Goal: Transaction & Acquisition: Purchase product/service

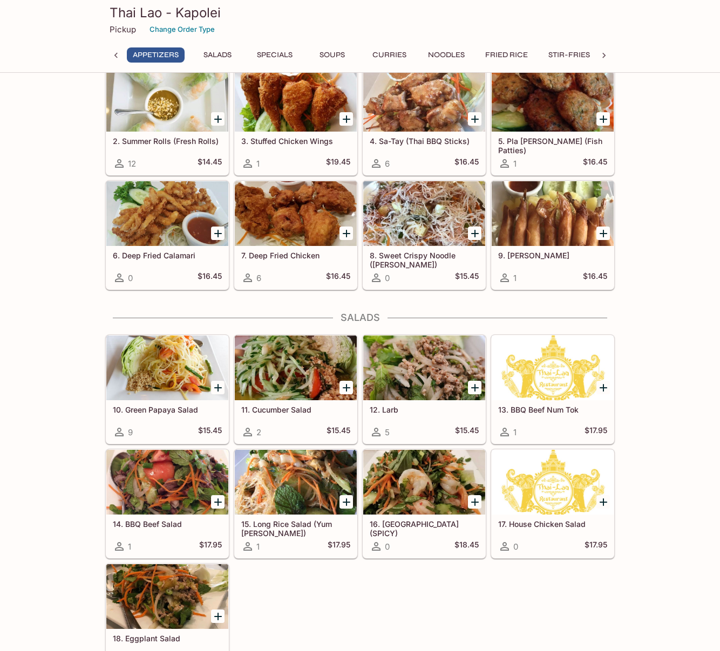
scroll to position [49, 0]
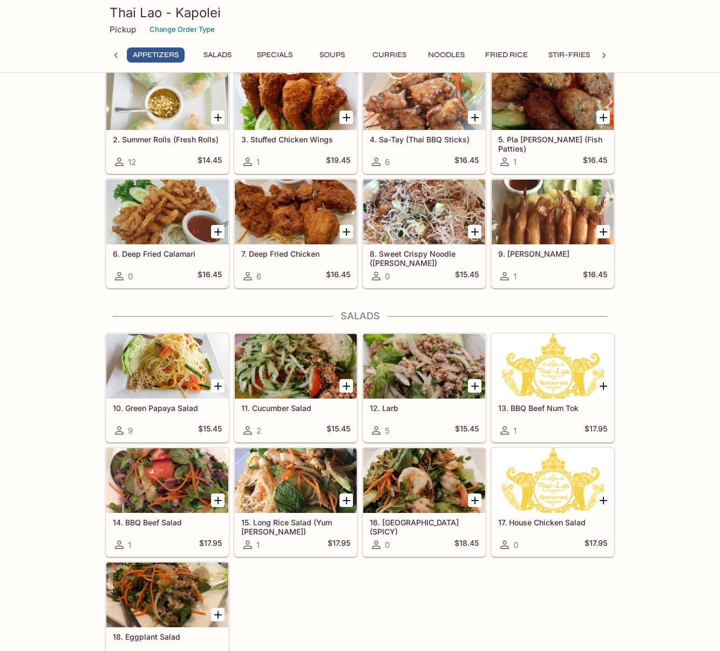
click at [149, 212] on div at bounding box center [167, 212] width 122 height 65
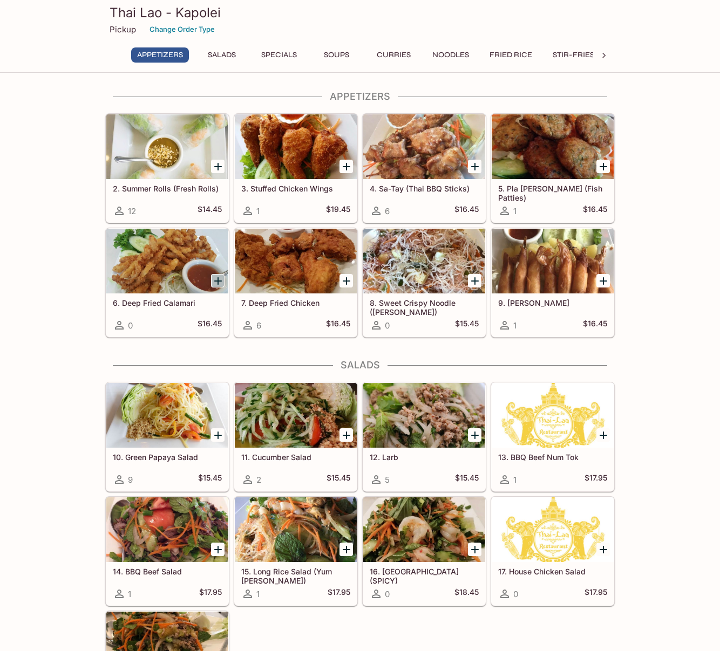
click at [218, 278] on icon "Add 6. Deep Fried Calamari" at bounding box center [218, 281] width 8 height 8
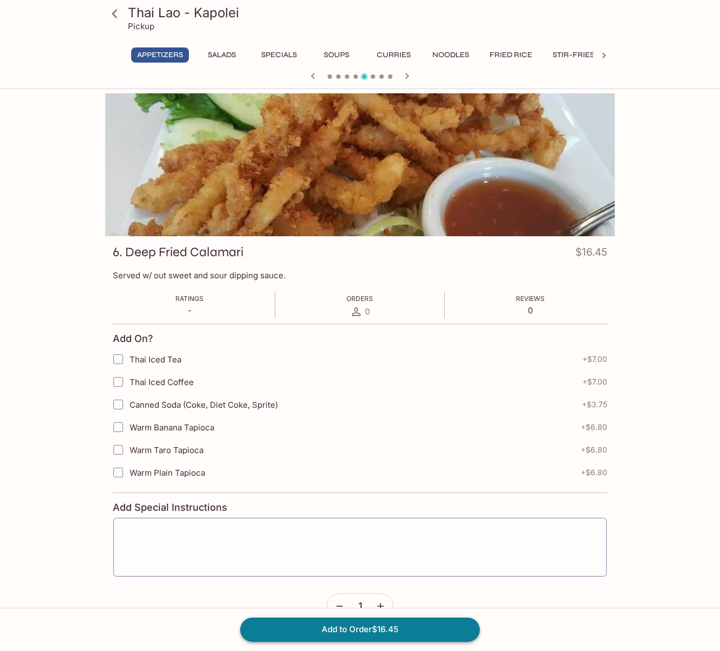
click at [346, 629] on button "Add to Order $16.45" at bounding box center [360, 630] width 240 height 24
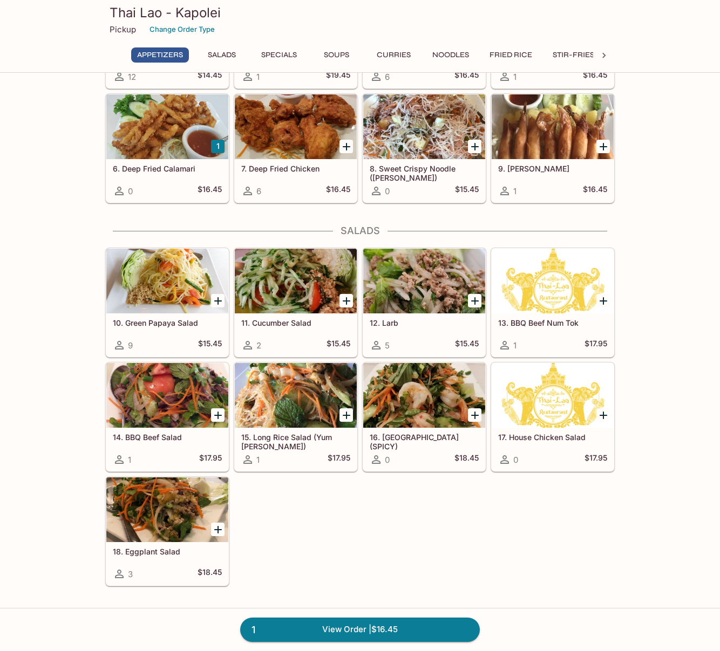
scroll to position [136, 0]
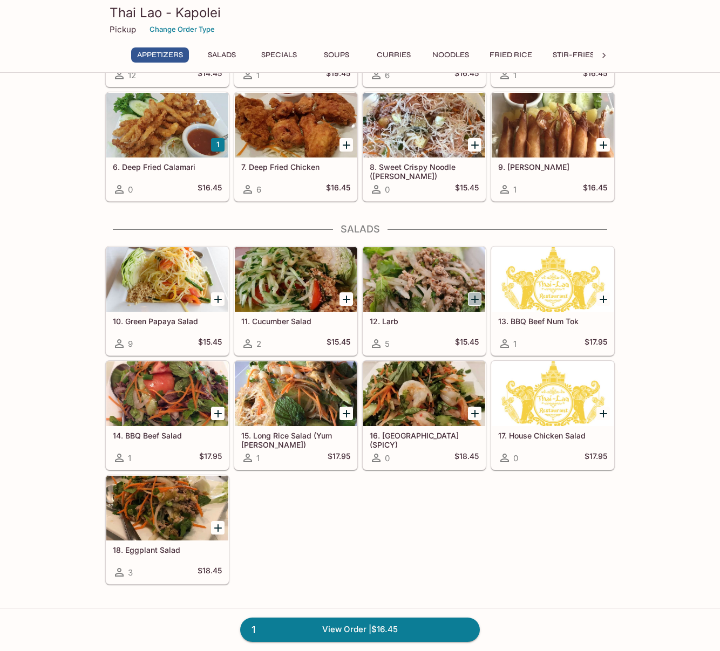
click at [475, 296] on icon "Add 12. Larb" at bounding box center [475, 300] width 8 height 8
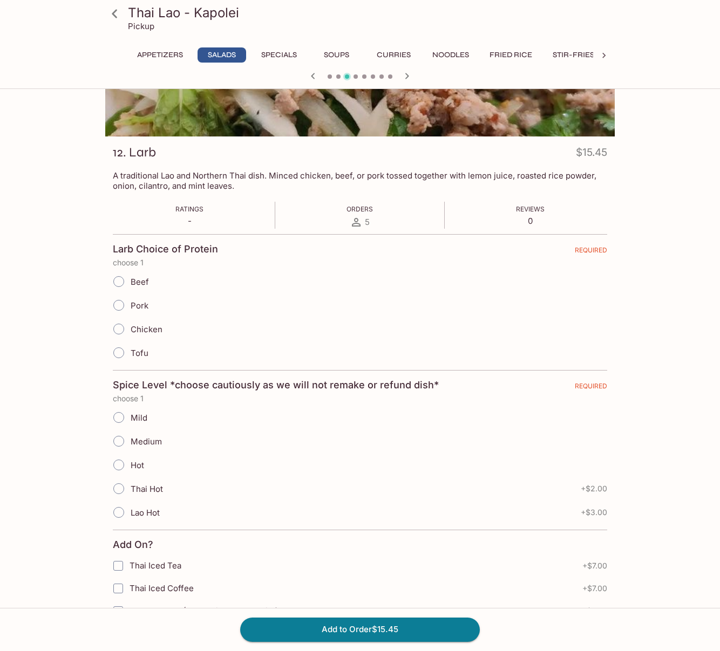
scroll to position [106, 0]
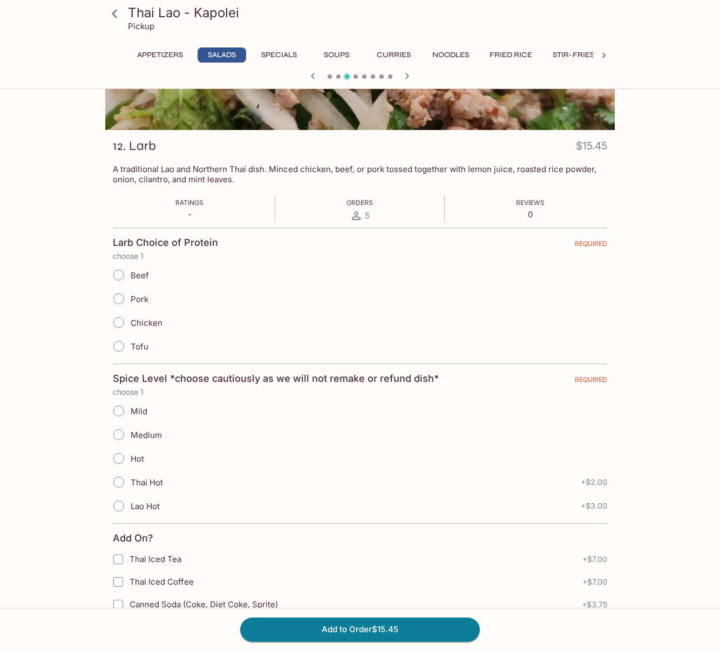
click at [119, 434] on input "Medium" at bounding box center [118, 435] width 23 height 23
radio input "true"
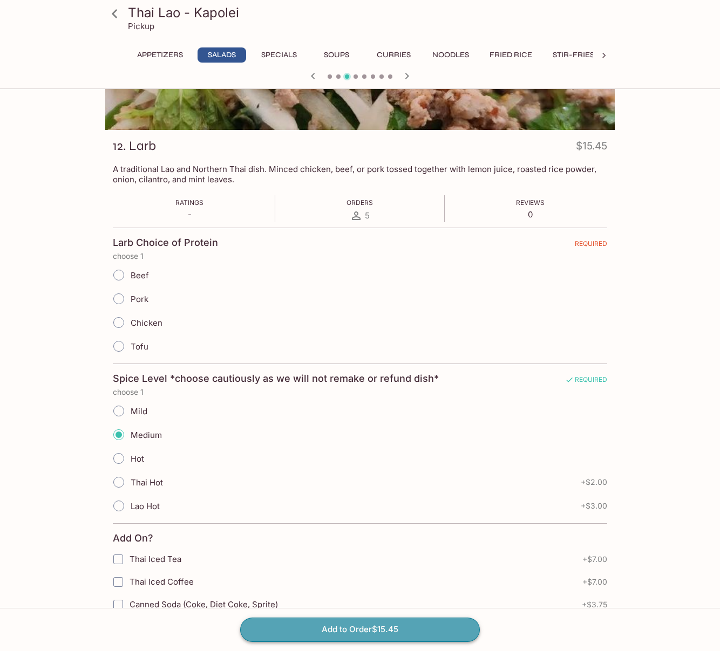
click at [364, 629] on button "Add to Order $15.45" at bounding box center [360, 630] width 240 height 24
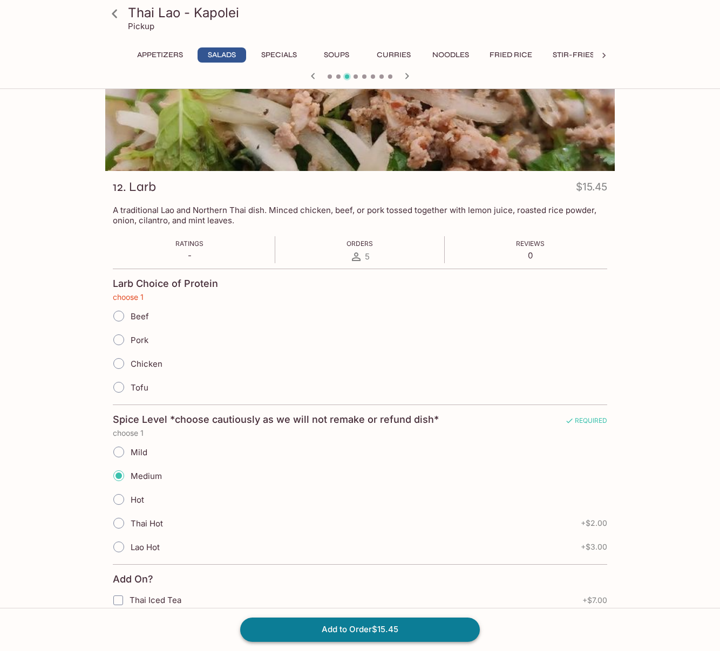
scroll to position [60, 0]
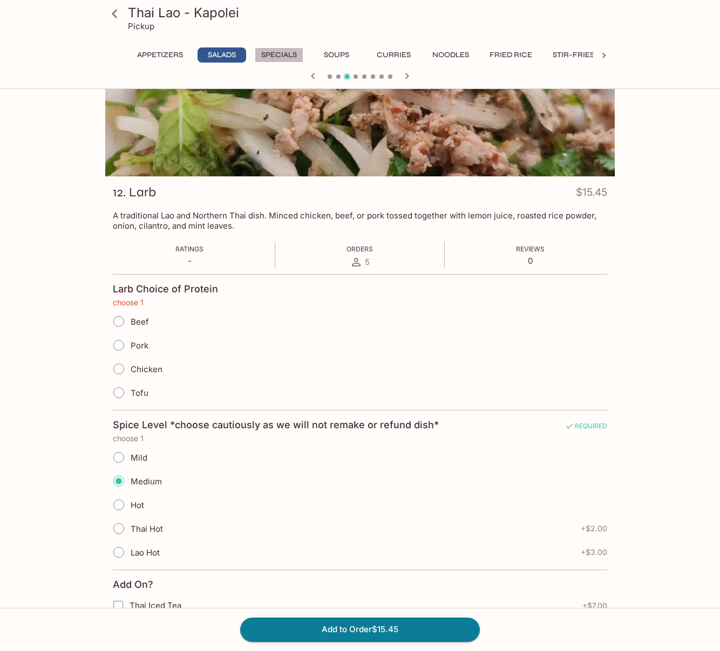
click at [280, 55] on button "Specials" at bounding box center [279, 54] width 49 height 15
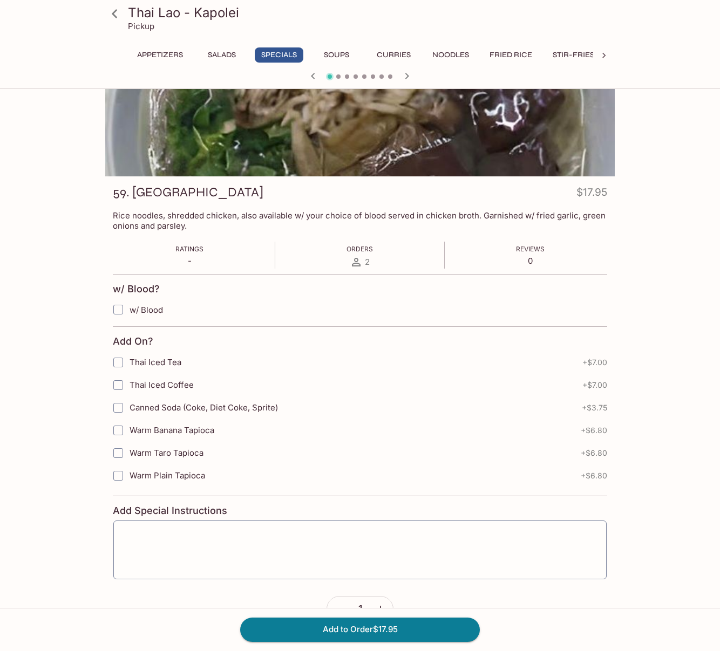
click at [114, 13] on icon at bounding box center [114, 13] width 19 height 19
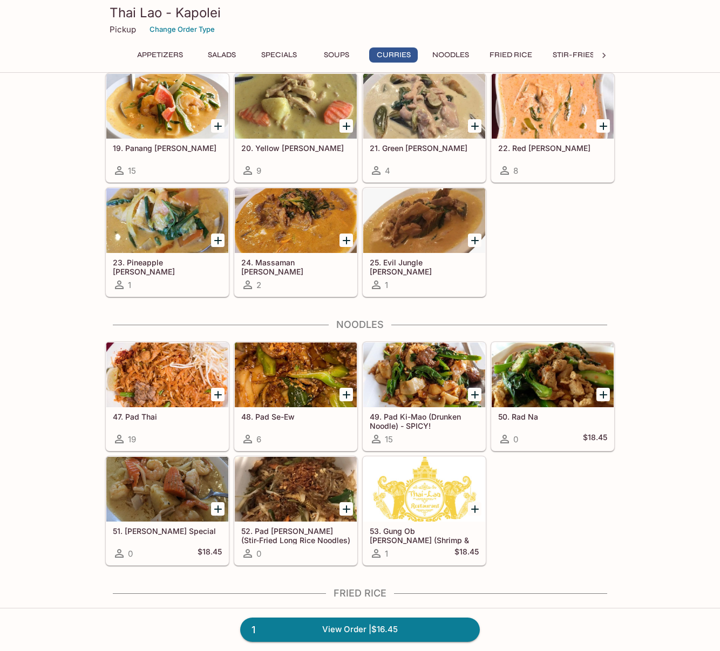
scroll to position [1347, 0]
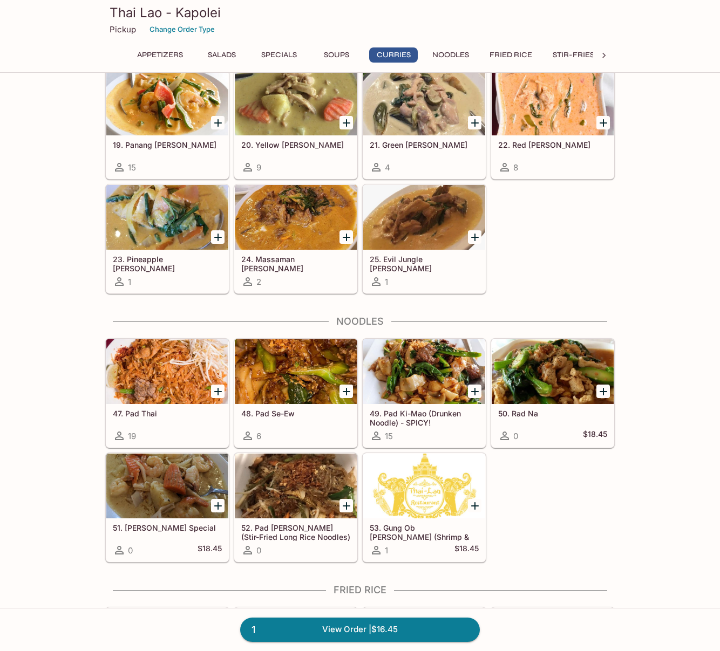
click at [217, 389] on icon "Add 47. Pad Thai" at bounding box center [218, 392] width 8 height 8
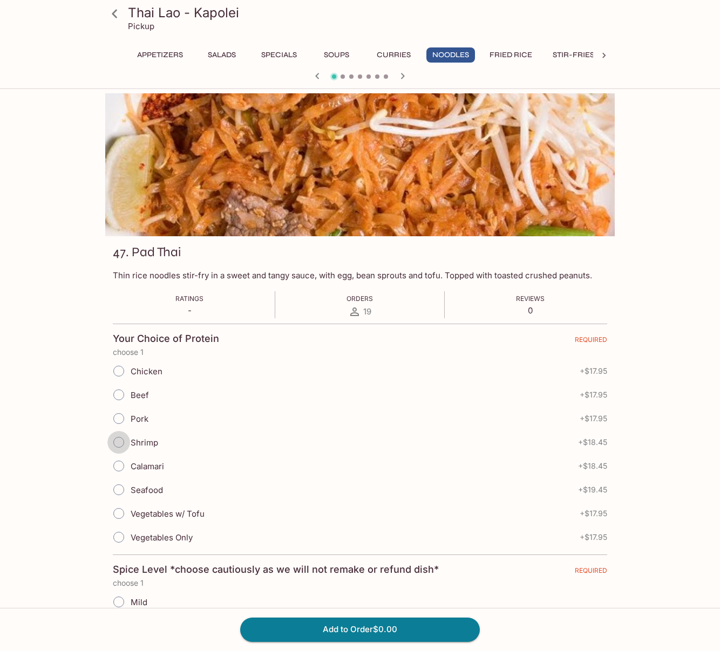
click at [119, 443] on input "Shrimp" at bounding box center [118, 442] width 23 height 23
radio input "true"
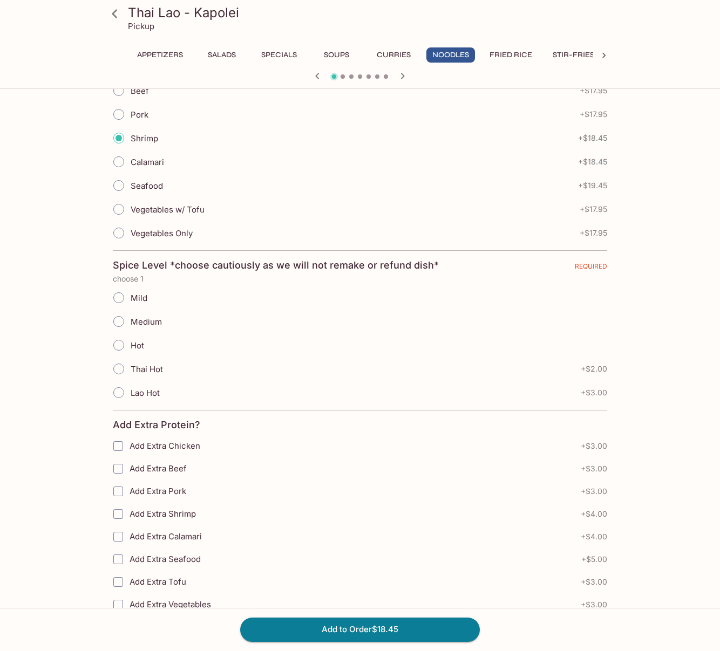
scroll to position [350, 0]
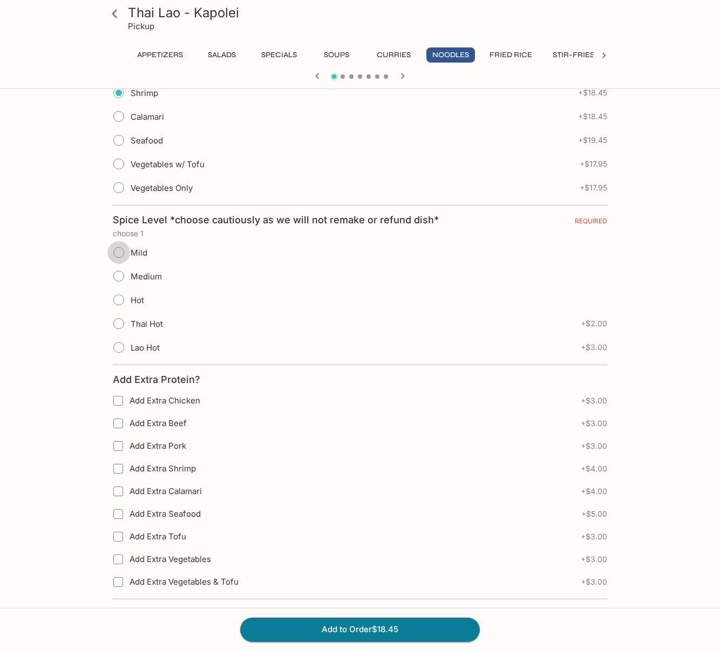
click at [119, 253] on input "Mild" at bounding box center [118, 252] width 23 height 23
radio input "true"
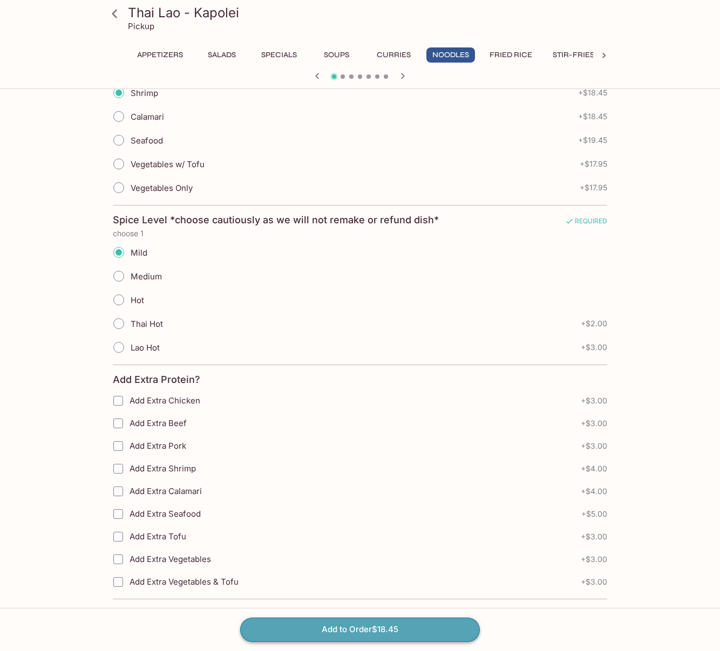
click at [379, 628] on button "Add to Order $18.45" at bounding box center [360, 630] width 240 height 24
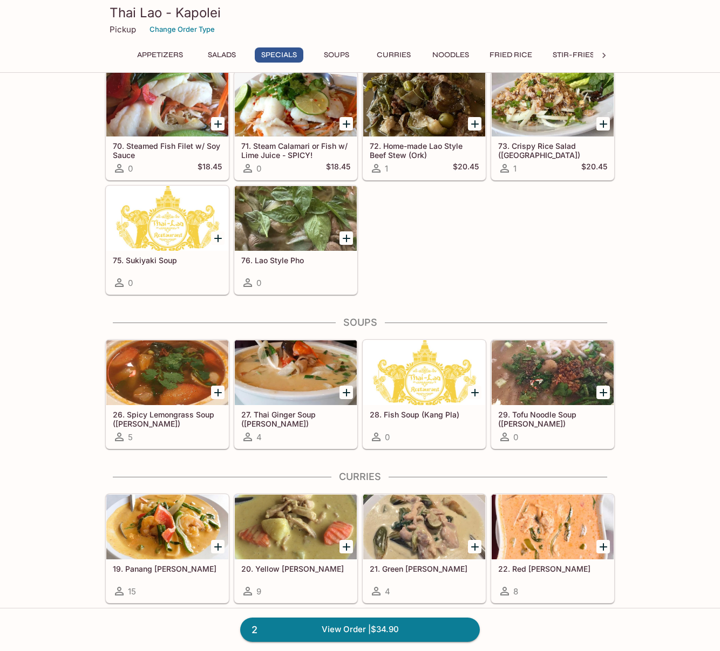
scroll to position [932, 0]
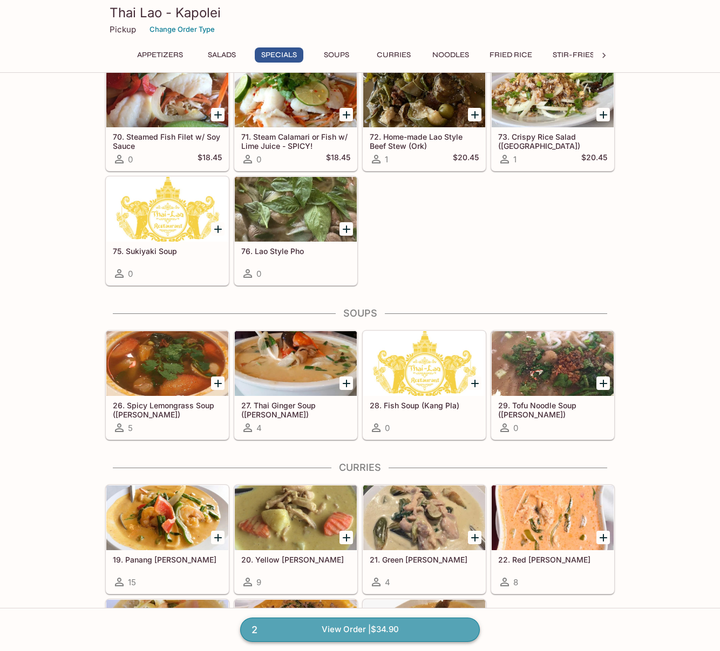
click at [343, 627] on link "2 View Order | $34.90" at bounding box center [360, 630] width 240 height 24
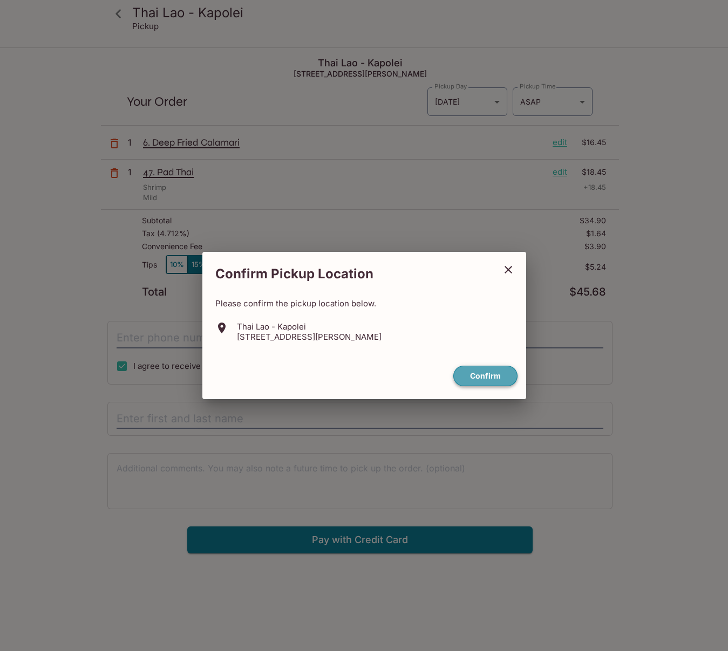
click at [483, 376] on button "Confirm" at bounding box center [485, 376] width 64 height 21
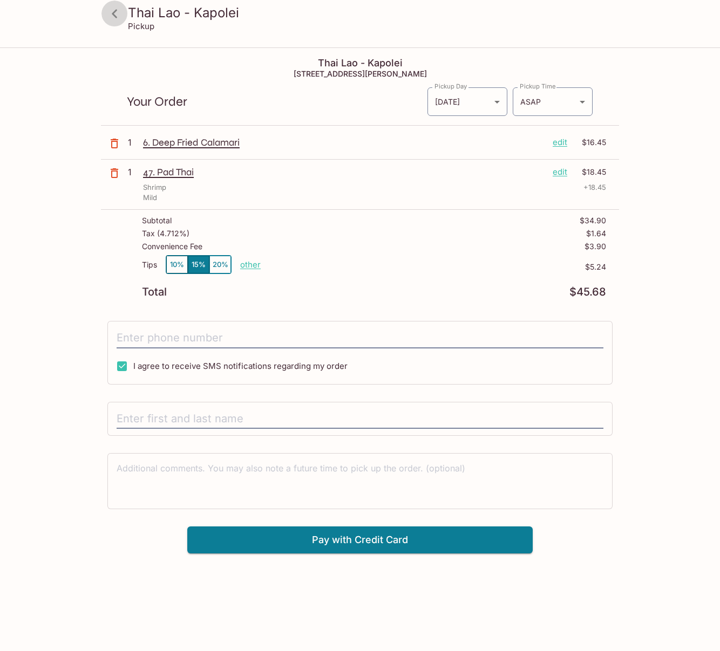
click at [113, 13] on icon at bounding box center [114, 13] width 5 height 9
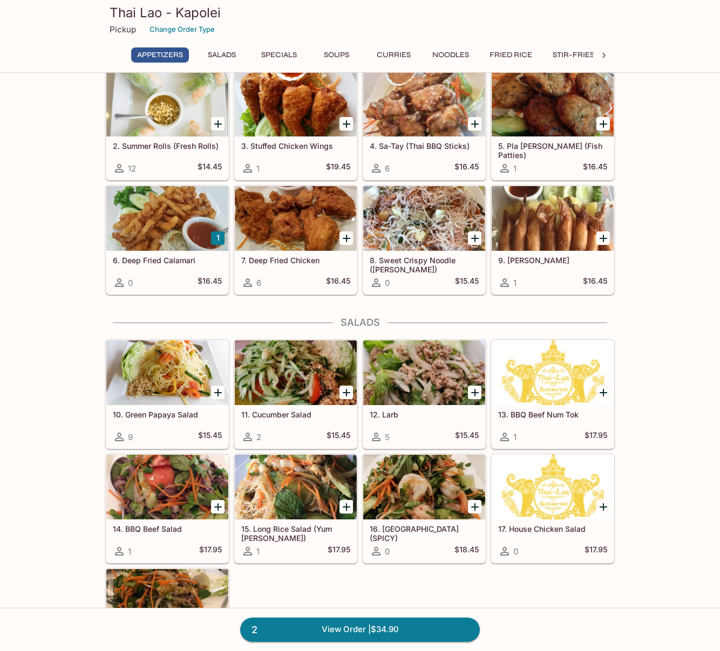
scroll to position [45, 0]
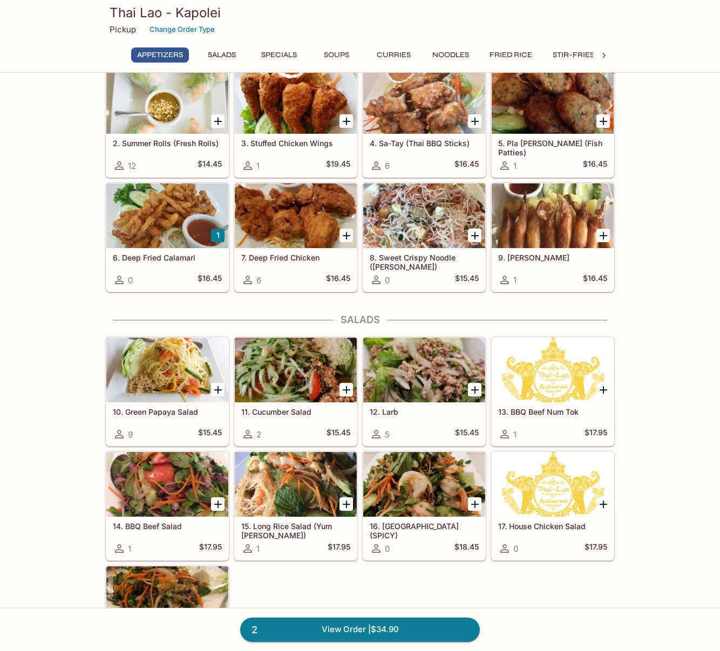
click at [472, 386] on icon "Add 12. Larb" at bounding box center [474, 390] width 13 height 13
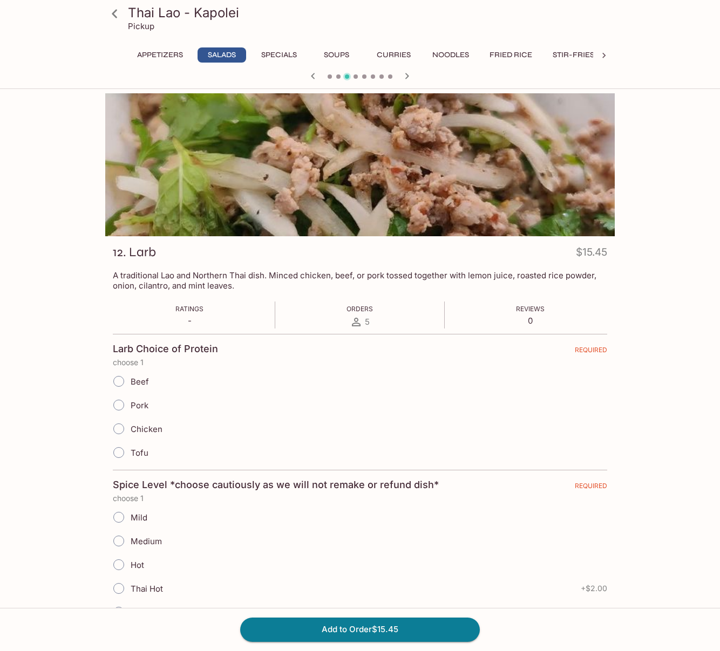
click at [120, 406] on input "Pork" at bounding box center [118, 405] width 23 height 23
radio input "true"
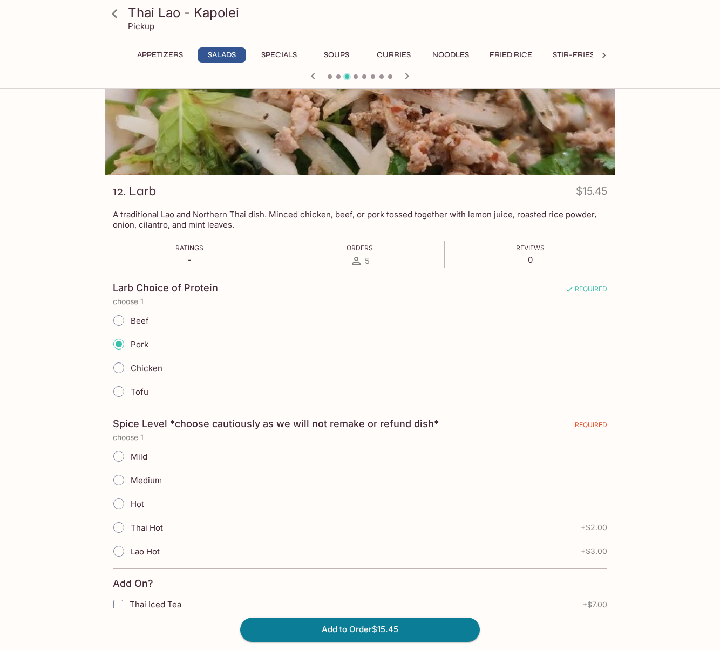
scroll to position [66, 0]
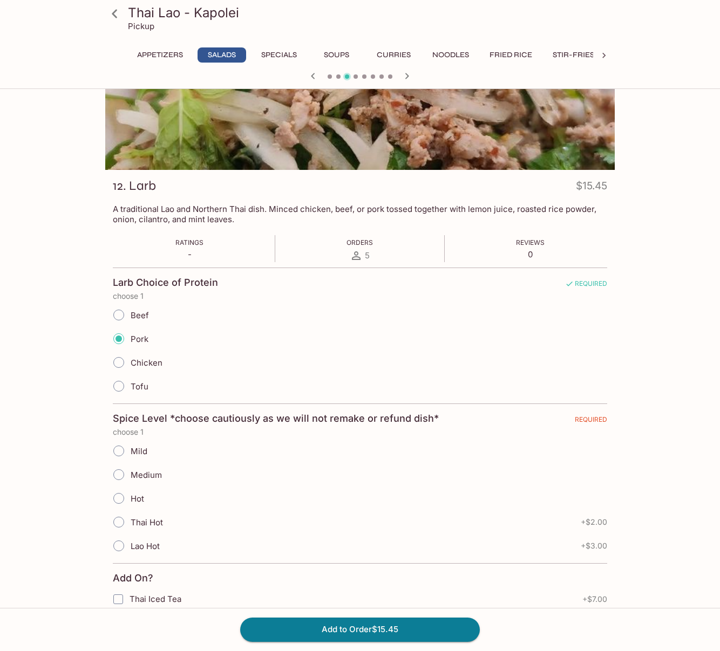
click at [119, 475] on input "Medium" at bounding box center [118, 475] width 23 height 23
radio input "true"
click at [367, 629] on button "Add to Order $15.45" at bounding box center [360, 630] width 240 height 24
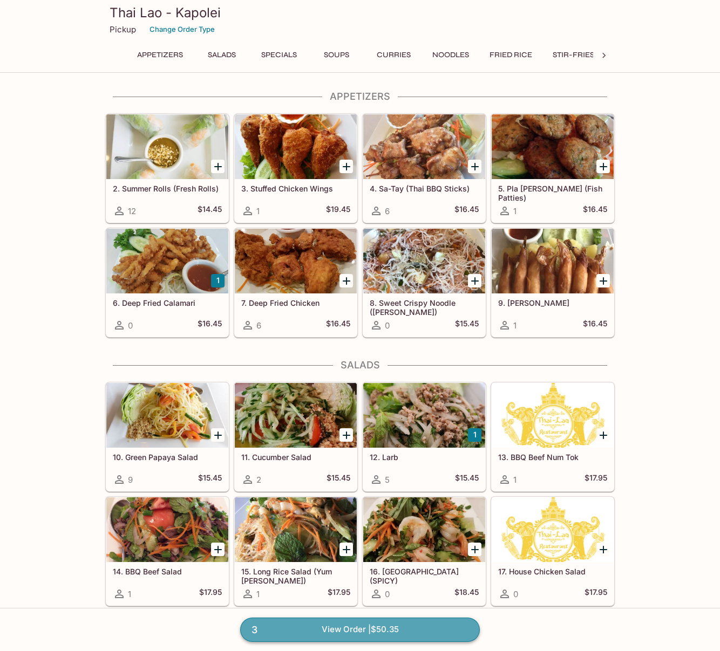
click at [351, 628] on link "3 View Order | $50.35" at bounding box center [360, 630] width 240 height 24
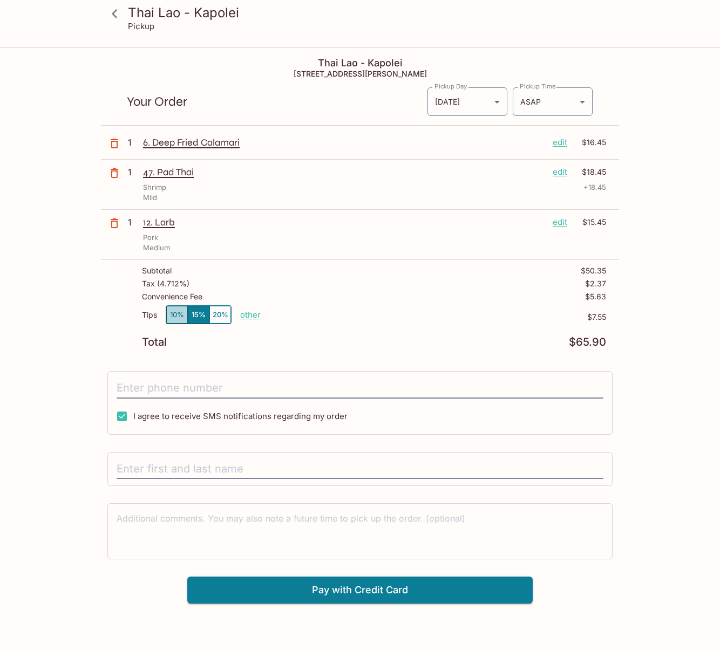
click at [176, 315] on button "10%" at bounding box center [177, 315] width 22 height 18
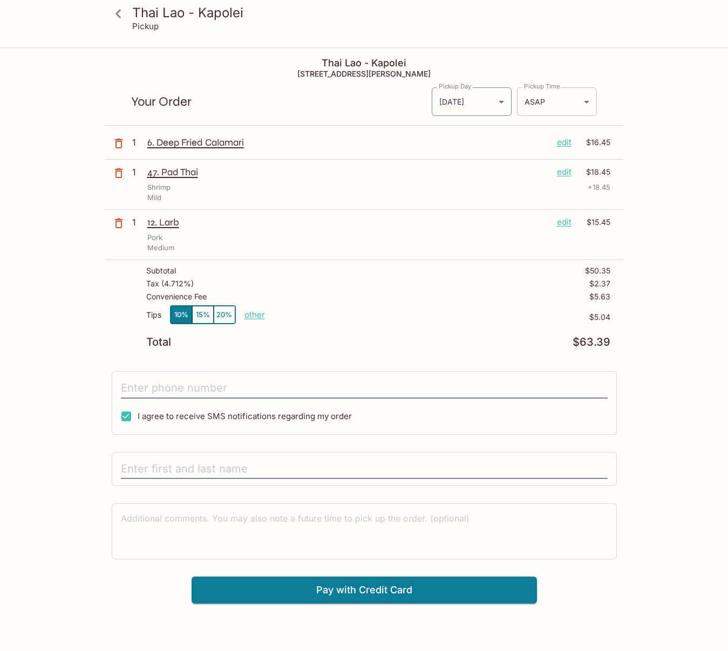
click at [582, 99] on body "Thai Lao - Kapolei Pickup Thai Lao - Kapolei [STREET_ADDRESS][PERSON_NAME] Your…" at bounding box center [364, 374] width 728 height 651
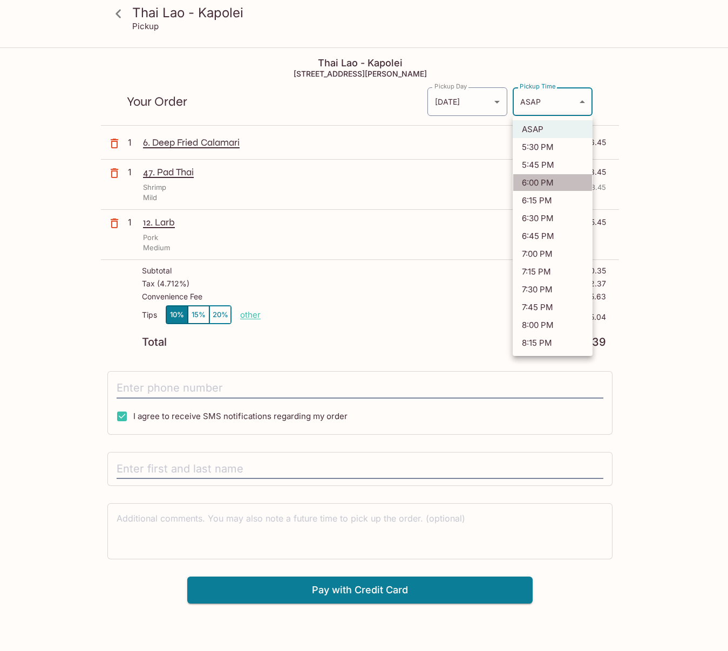
click at [540, 179] on li "6:00 PM" at bounding box center [553, 183] width 80 height 18
type input "[DATE]T04:00:18.000000Z"
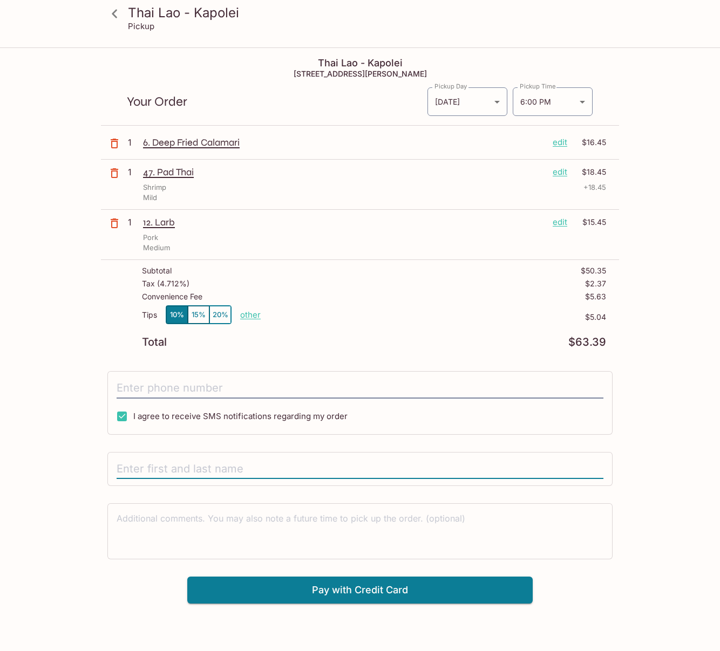
click at [138, 471] on input "text" at bounding box center [360, 469] width 487 height 21
type input "[PERSON_NAME]"
click at [114, 11] on icon at bounding box center [114, 13] width 5 height 9
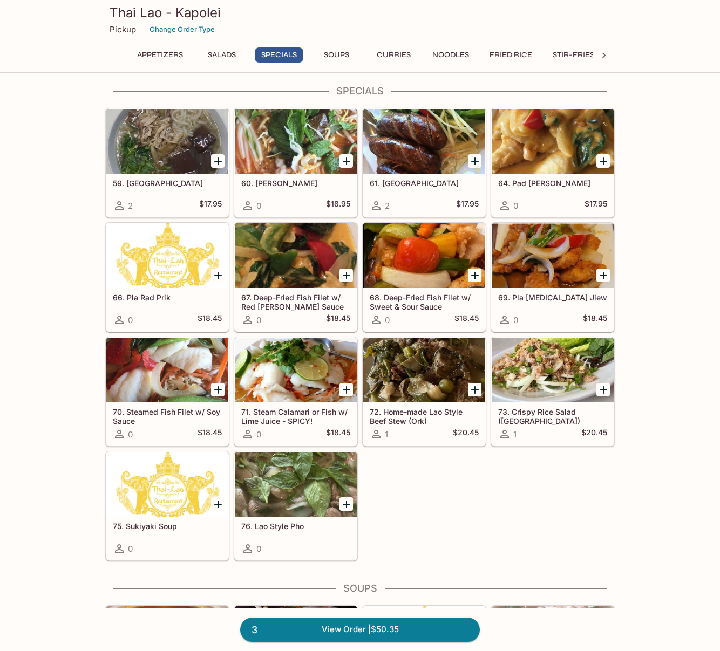
scroll to position [662, 0]
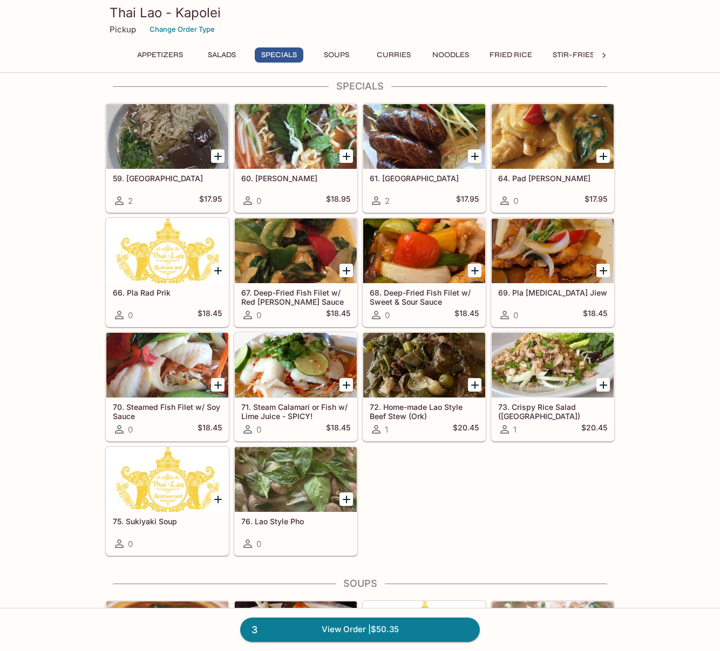
click at [541, 175] on h5 "64. Pad [PERSON_NAME]" at bounding box center [552, 178] width 109 height 9
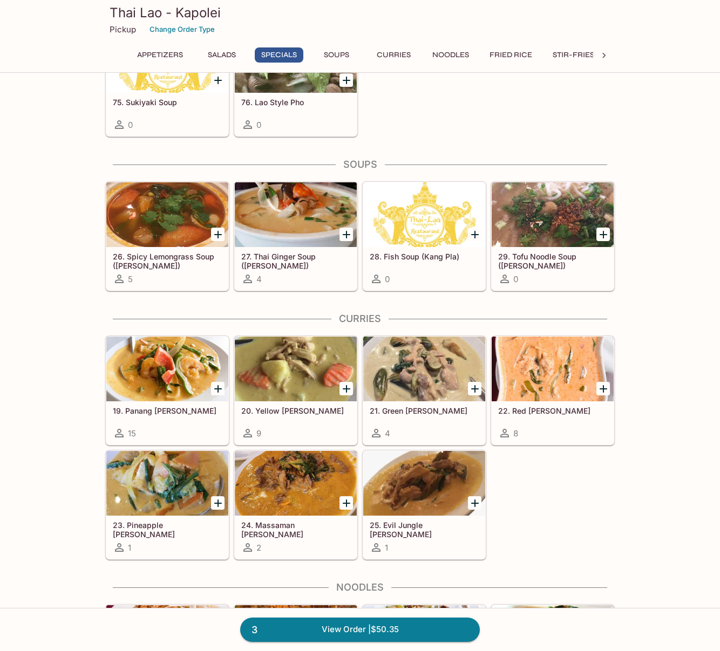
scroll to position [1080, 0]
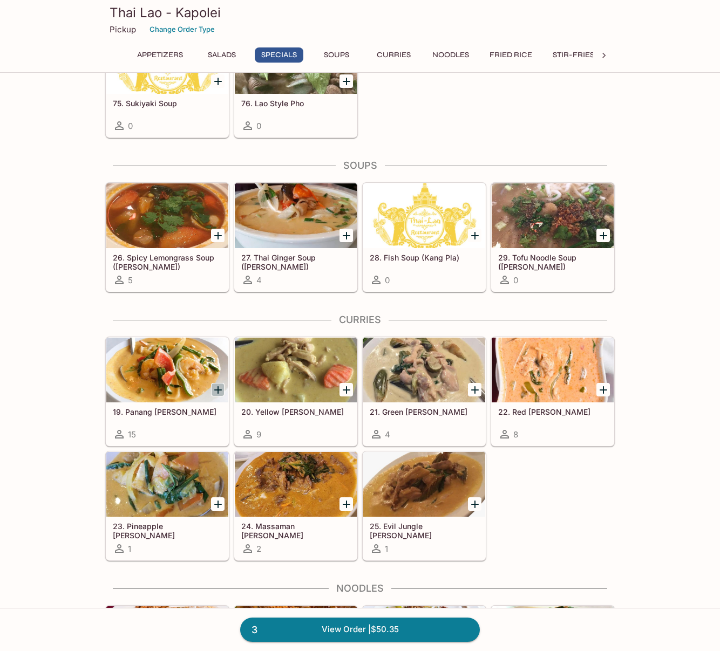
click at [217, 387] on icon "Add 19. Panang Curry" at bounding box center [218, 390] width 8 height 8
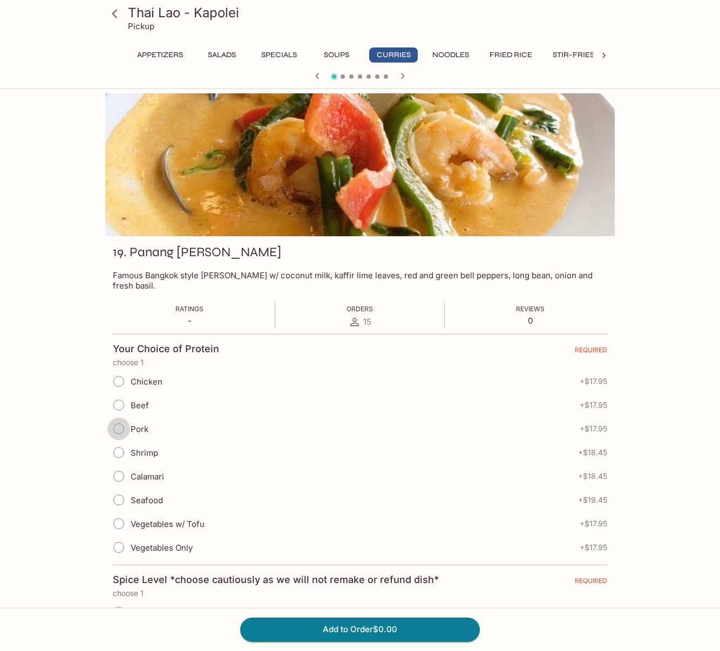
click at [119, 418] on input "Pork" at bounding box center [118, 429] width 23 height 23
radio input "true"
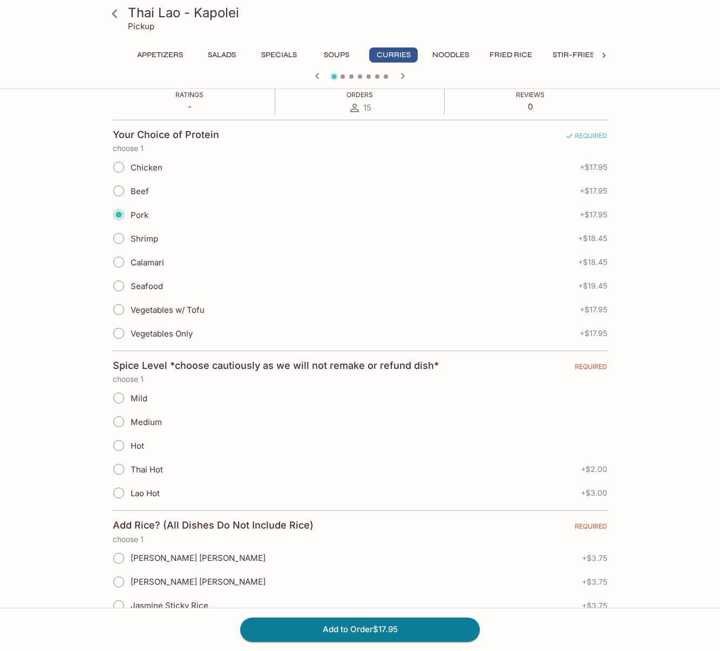
scroll to position [216, 0]
click at [119, 411] on input "Medium" at bounding box center [118, 420] width 23 height 23
radio input "true"
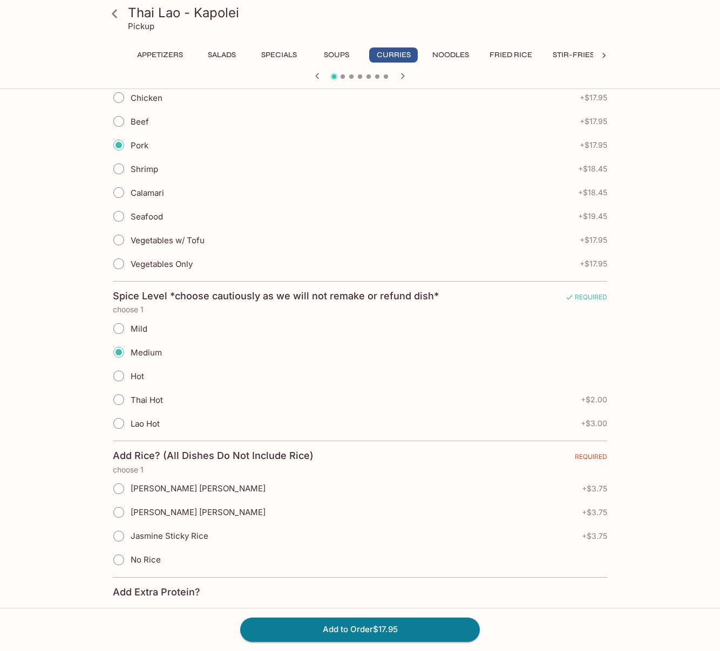
scroll to position [287, 0]
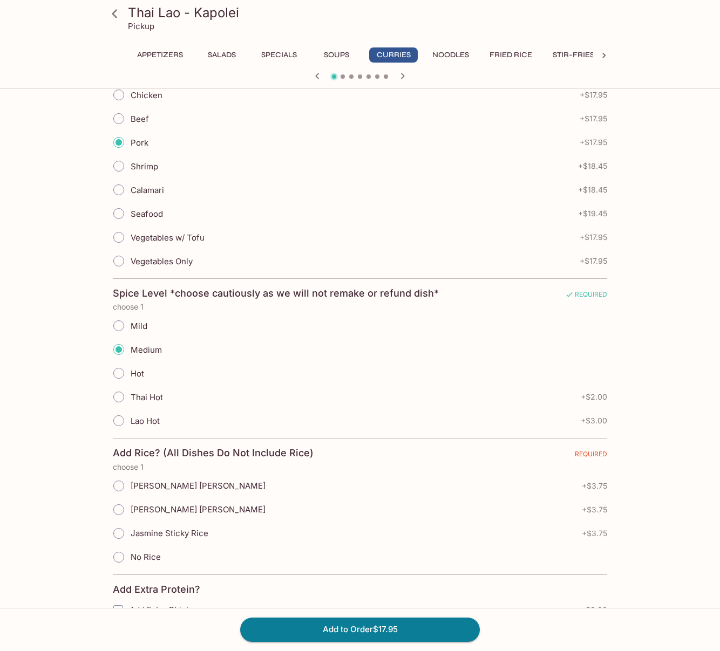
click at [118, 546] on input "No Rice" at bounding box center [118, 557] width 23 height 23
radio input "true"
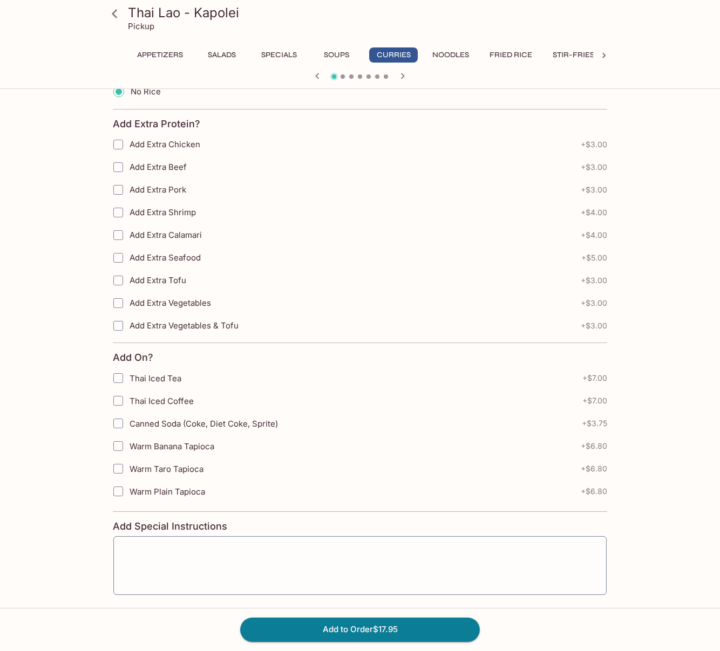
scroll to position [760, 0]
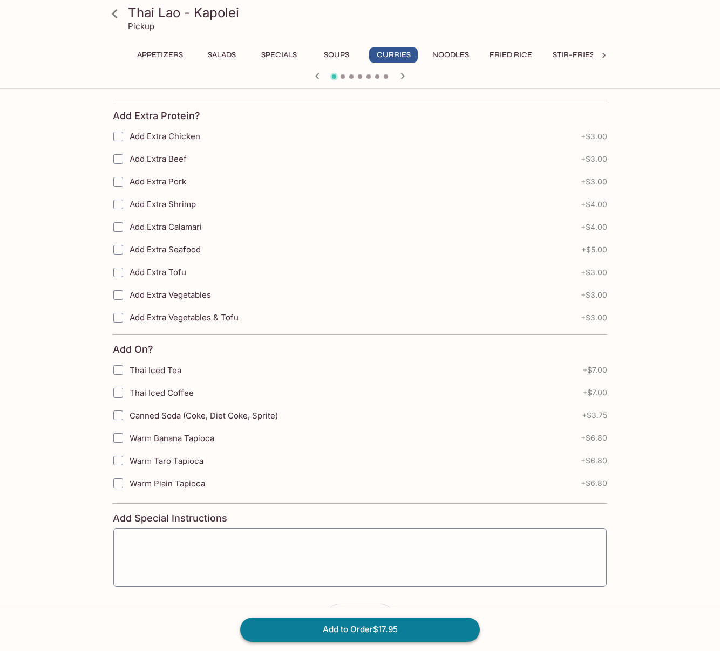
click at [352, 628] on button "Add to Order $17.95" at bounding box center [360, 630] width 240 height 24
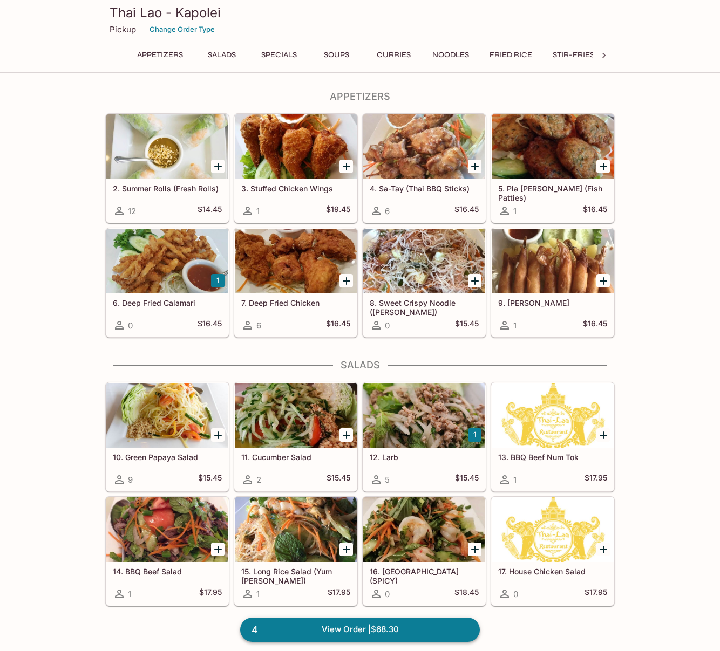
click at [387, 629] on link "4 View Order | $68.30" at bounding box center [360, 630] width 240 height 24
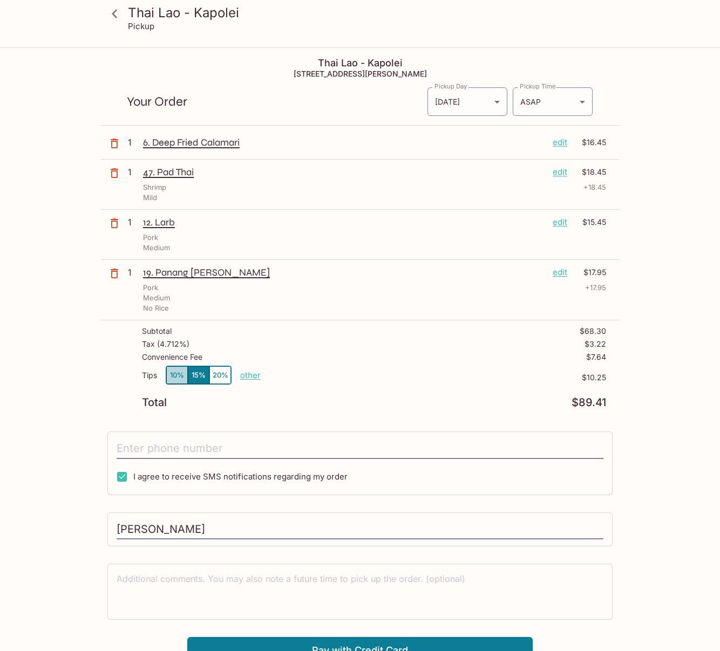
click at [173, 373] on button "10%" at bounding box center [177, 375] width 22 height 18
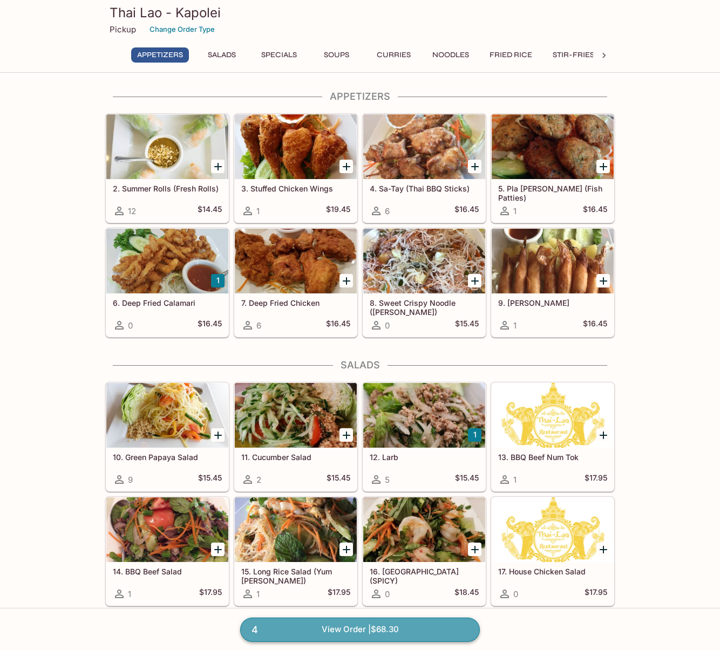
click at [358, 628] on link "4 View Order | $68.30" at bounding box center [360, 630] width 240 height 24
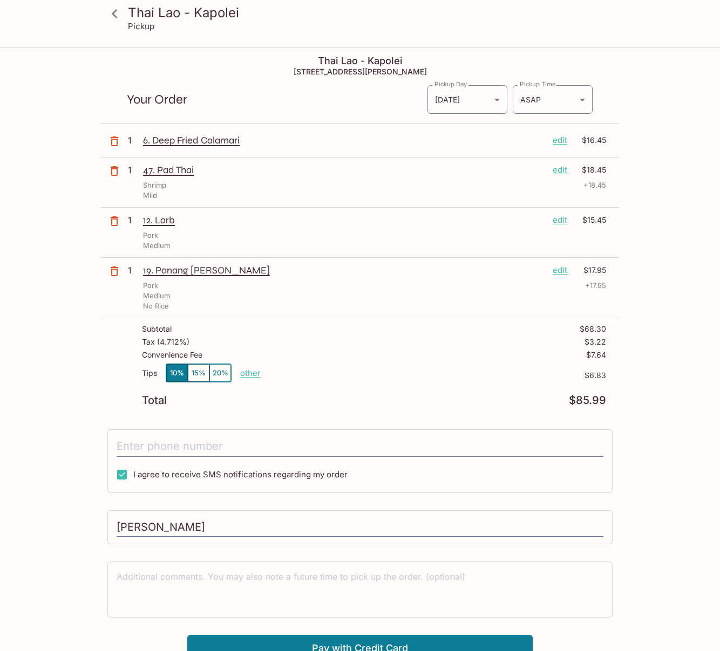
scroll to position [49, 0]
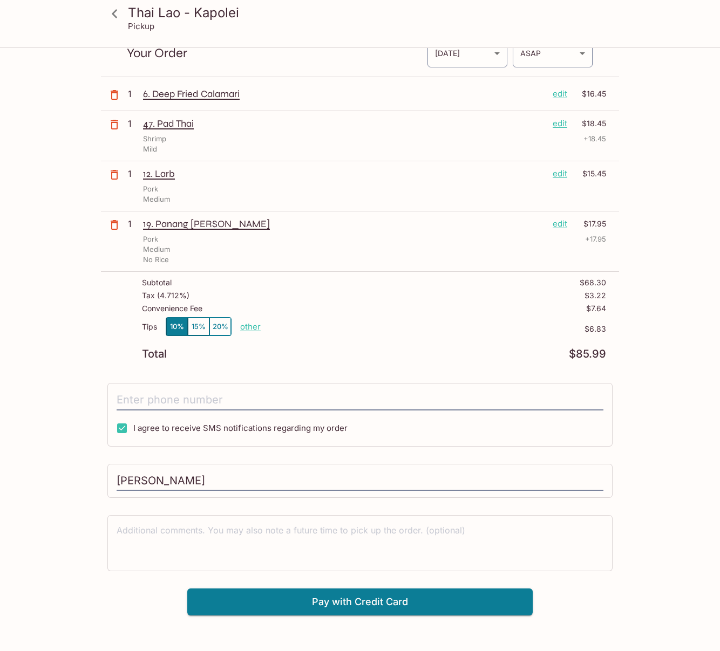
click at [117, 12] on icon at bounding box center [114, 13] width 19 height 19
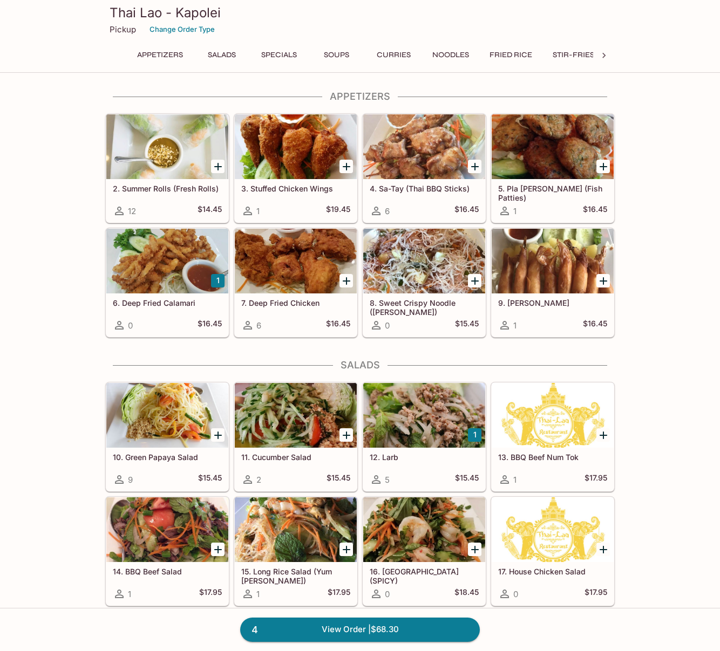
click at [218, 165] on icon "Add 2. Summer Rolls (Fresh Rolls)" at bounding box center [218, 166] width 13 height 13
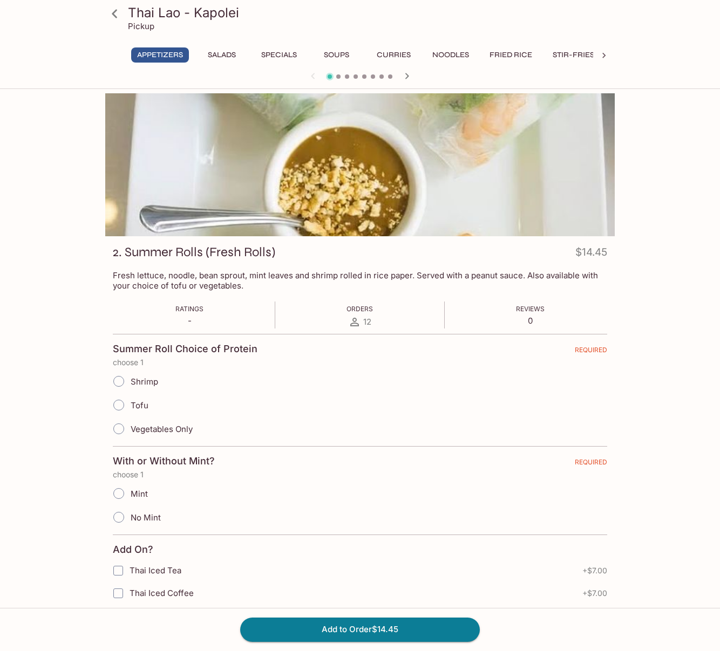
click at [118, 383] on input "Shrimp" at bounding box center [118, 381] width 23 height 23
radio input "true"
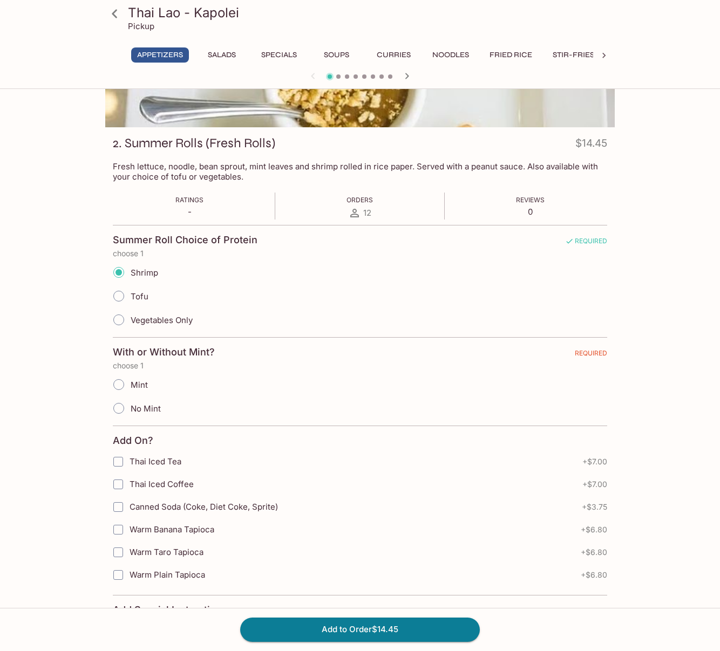
scroll to position [130, 0]
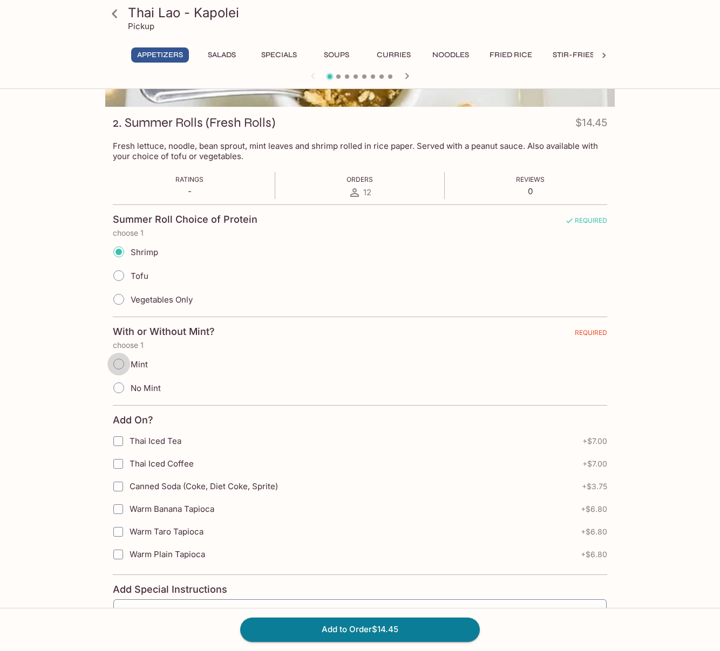
click at [119, 365] on input "Mint" at bounding box center [118, 364] width 23 height 23
radio input "true"
click at [357, 629] on button "Add to Order $14.45" at bounding box center [360, 630] width 240 height 24
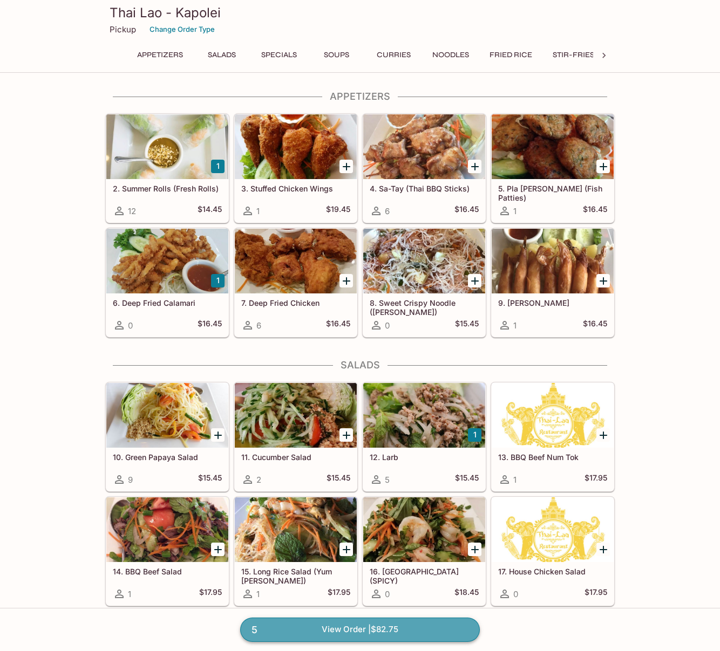
click at [352, 629] on link "5 View Order | $82.75" at bounding box center [360, 630] width 240 height 24
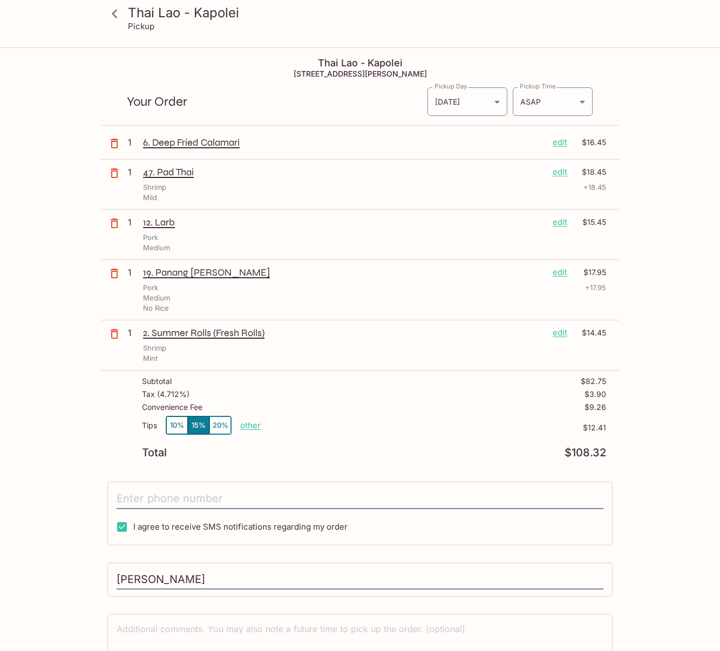
click at [115, 140] on icon "button" at bounding box center [114, 143] width 13 height 13
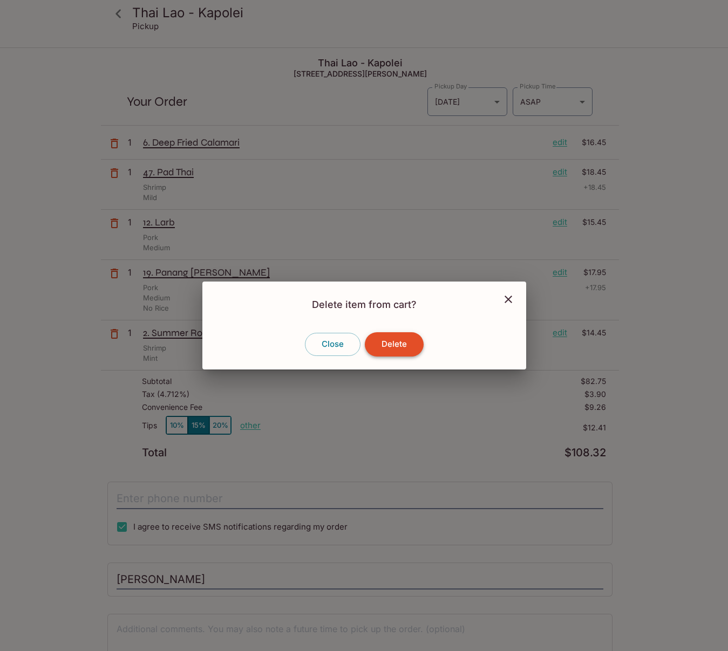
click at [392, 347] on button "Delete" at bounding box center [394, 344] width 59 height 24
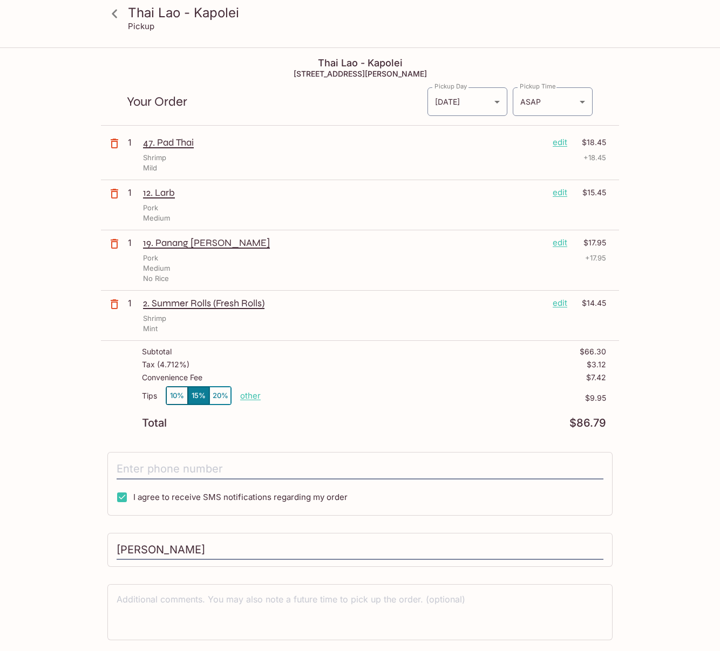
click at [111, 194] on icon "button" at bounding box center [115, 194] width 8 height 10
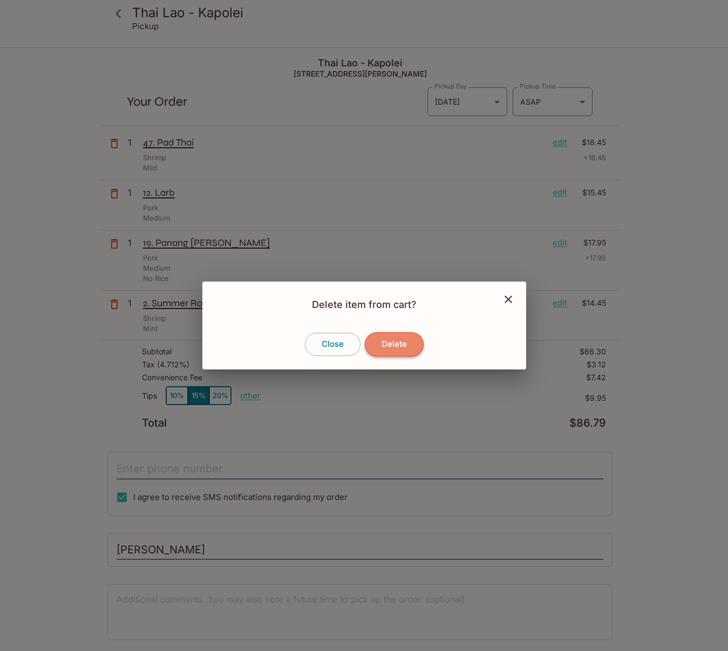
click at [395, 343] on button "Delete" at bounding box center [394, 344] width 59 height 24
